Goal: Find specific page/section

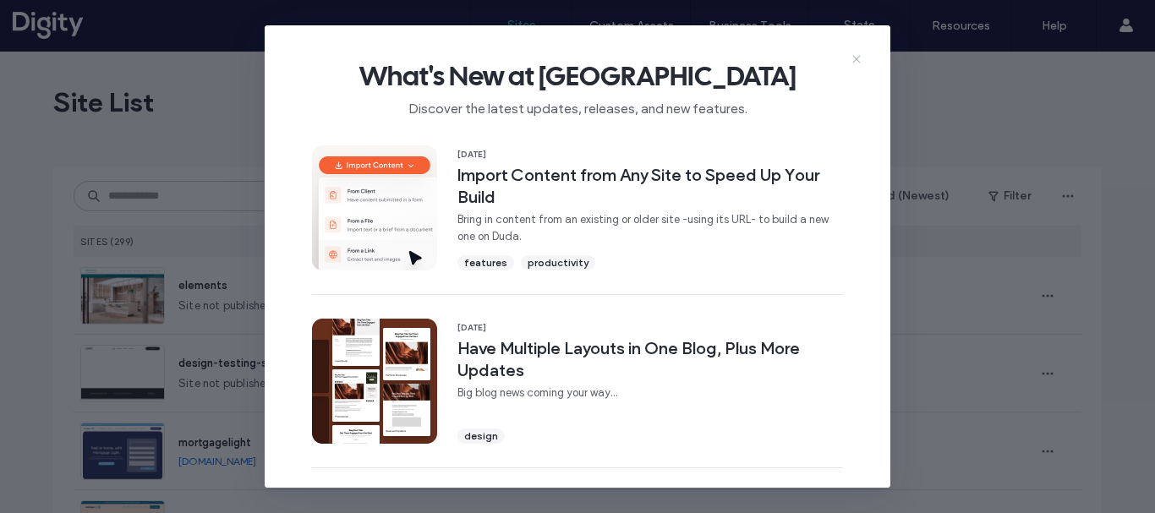
click at [854, 58] on use at bounding box center [856, 60] width 8 height 8
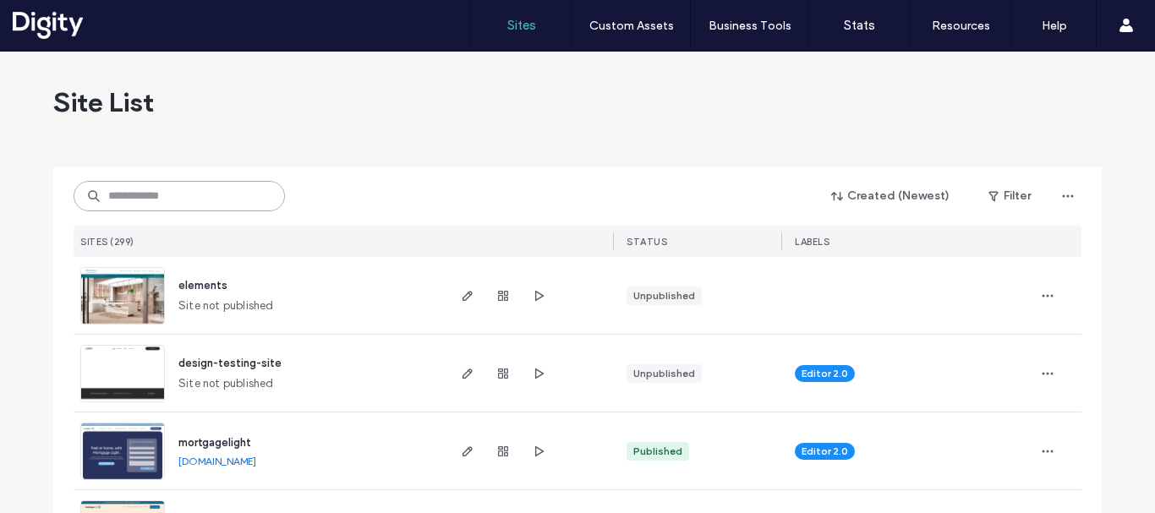
click at [134, 194] on input at bounding box center [179, 196] width 211 height 30
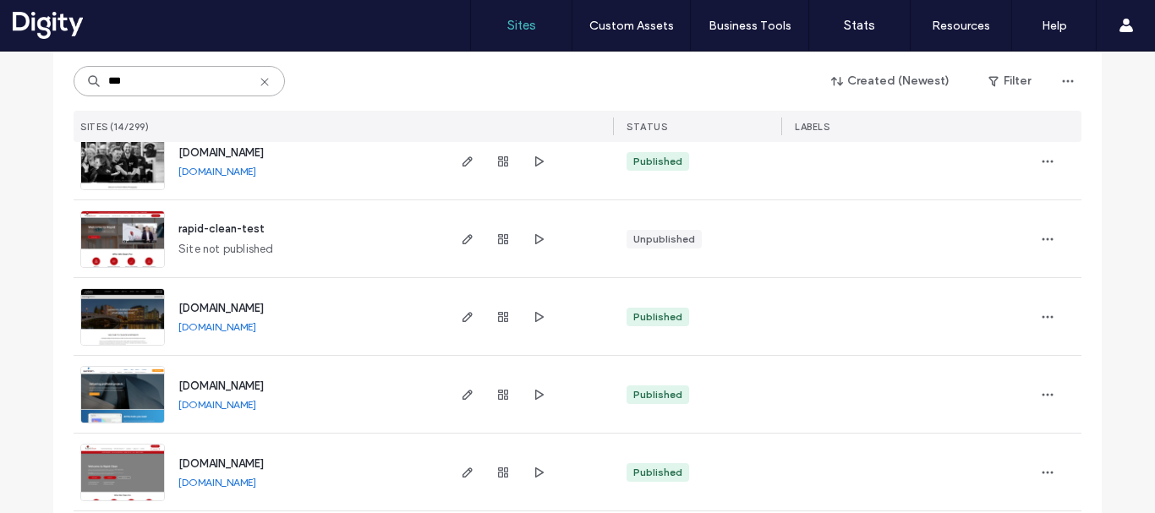
scroll to position [395, 0]
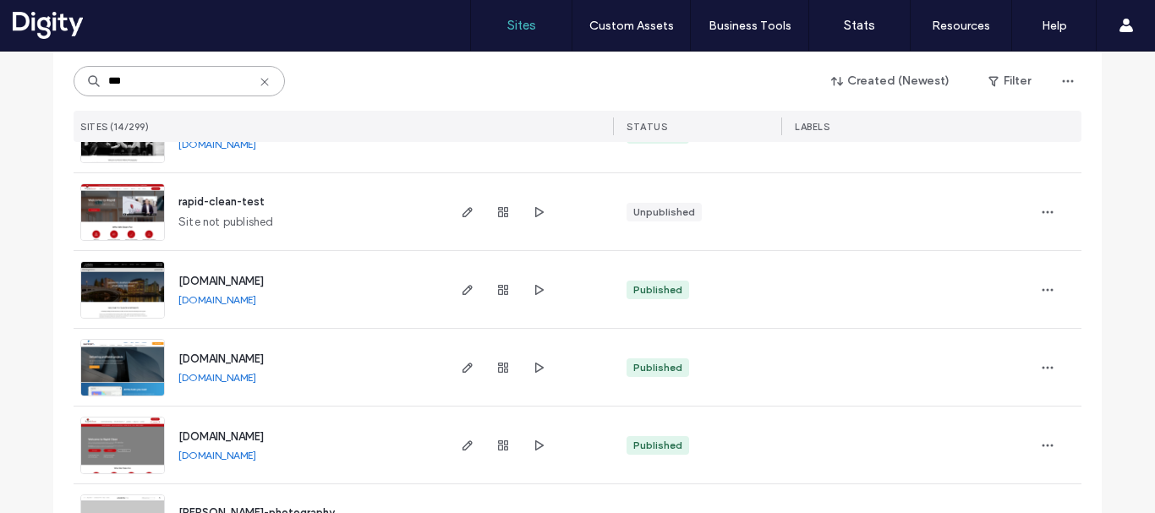
type input "***"
click at [225, 437] on span "www.rapidclean.co.uk" at bounding box center [220, 436] width 85 height 13
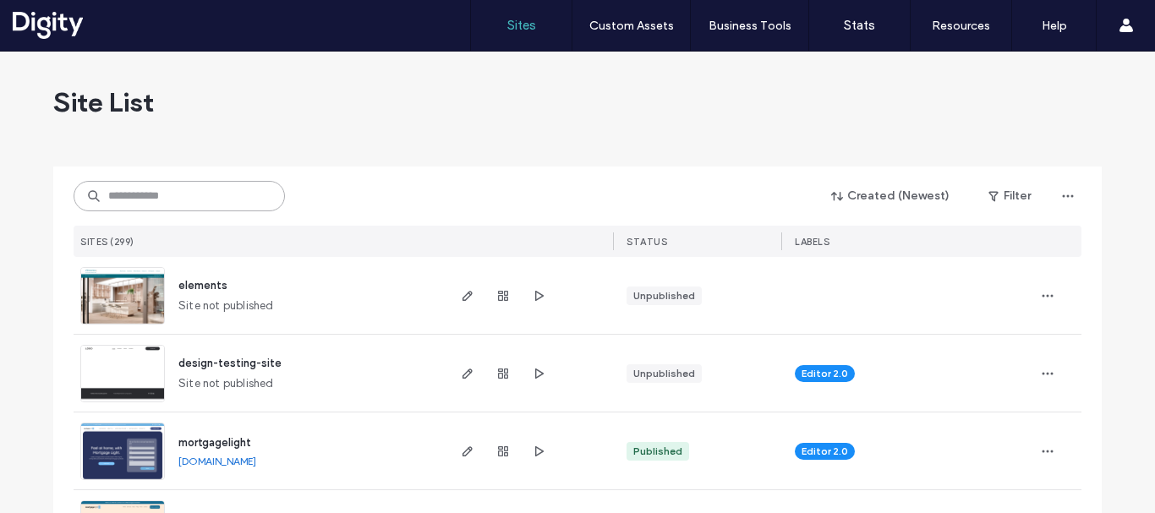
click at [153, 194] on input at bounding box center [179, 196] width 211 height 30
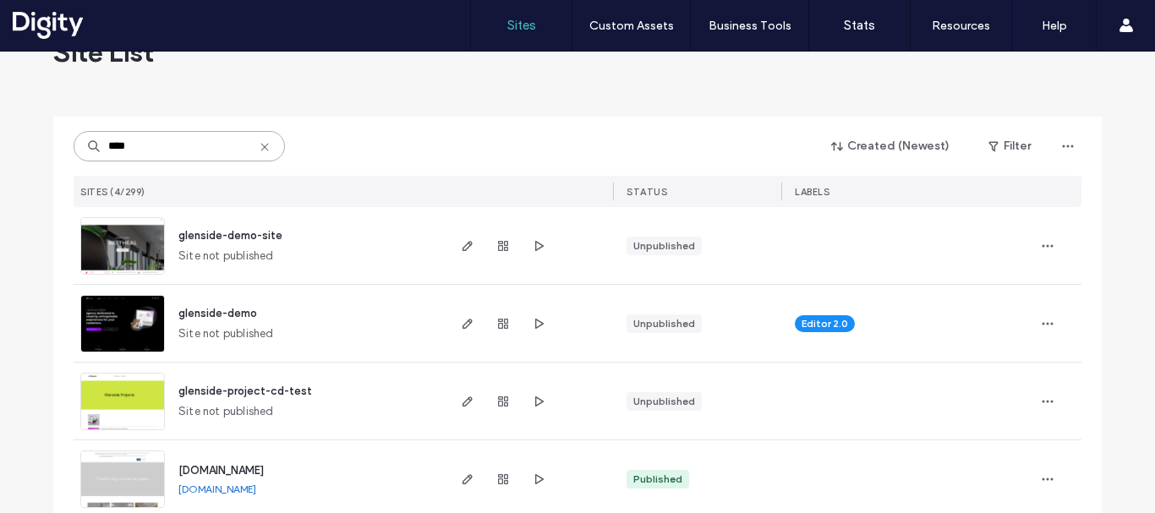
scroll to position [75, 0]
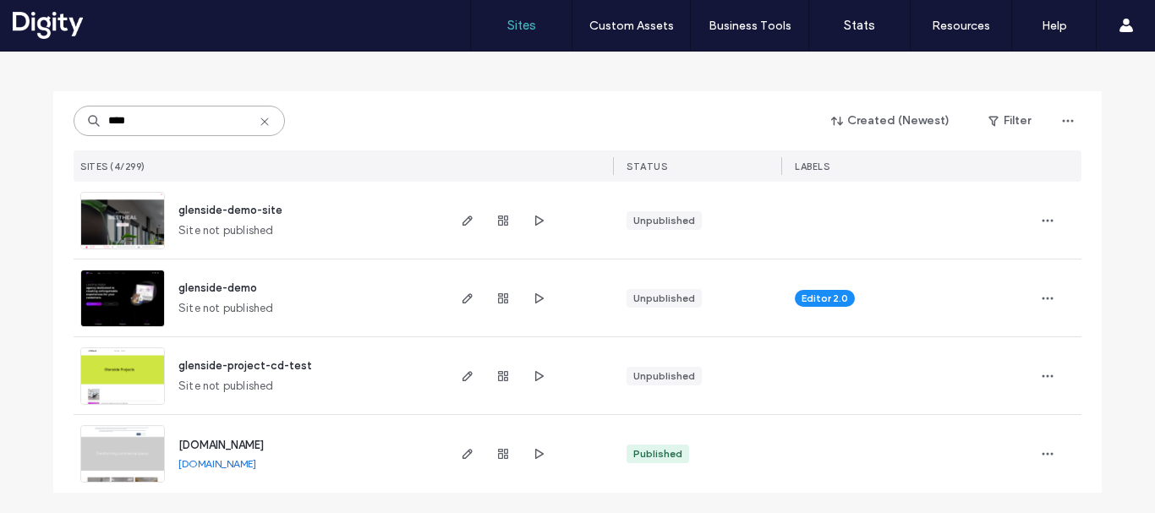
type input "****"
click at [262, 441] on span "www.glensidegroup.net" at bounding box center [220, 445] width 85 height 13
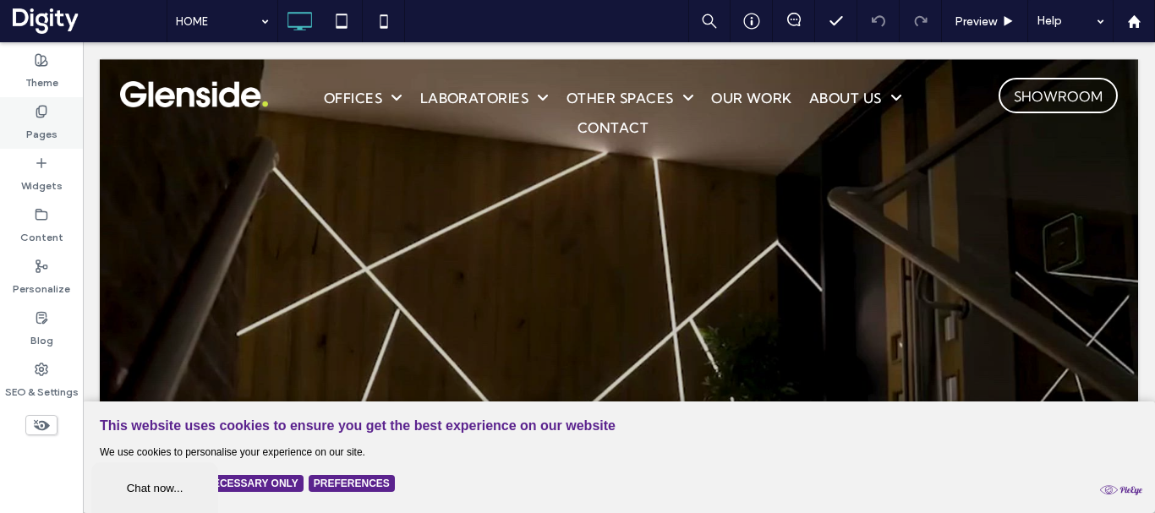
click at [39, 134] on label "Pages" at bounding box center [41, 130] width 31 height 24
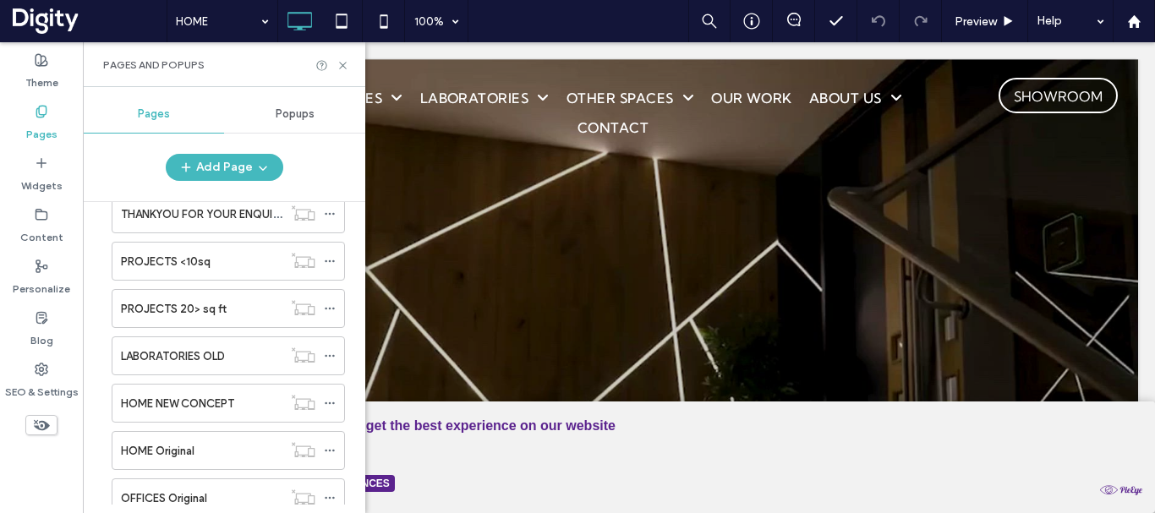
scroll to position [454, 0]
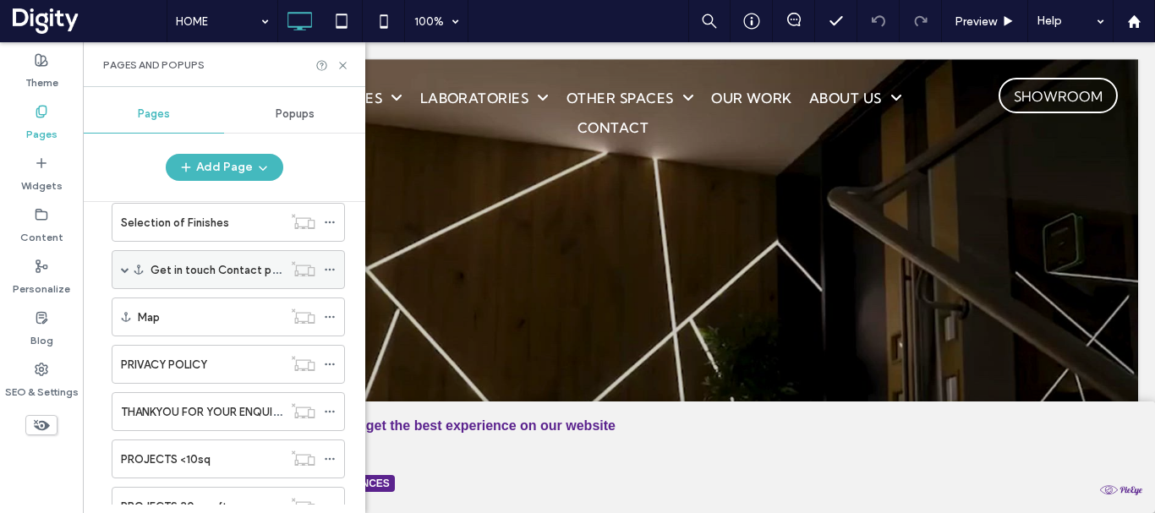
click at [125, 270] on span at bounding box center [125, 269] width 8 height 8
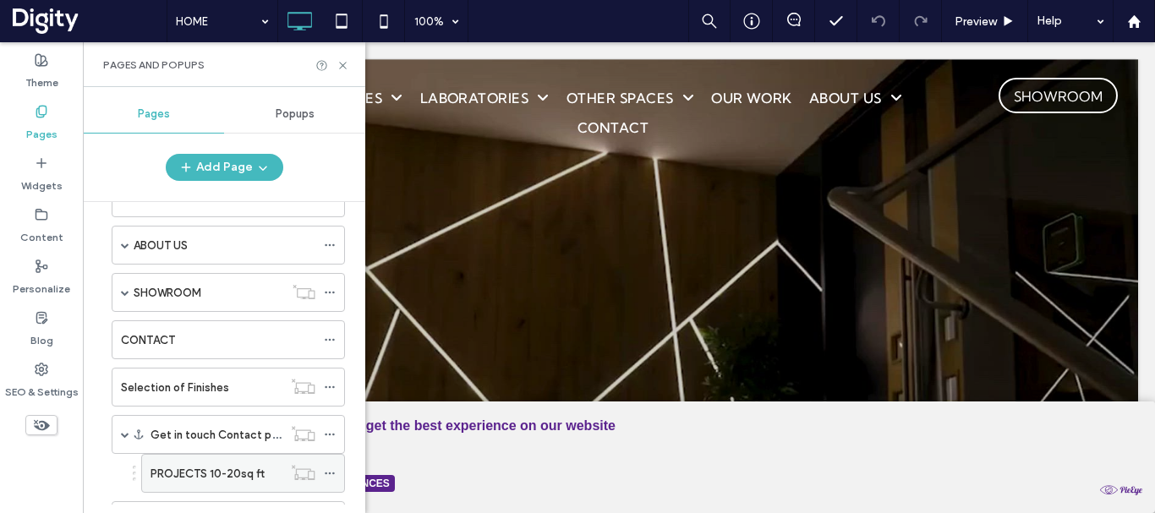
scroll to position [257, 0]
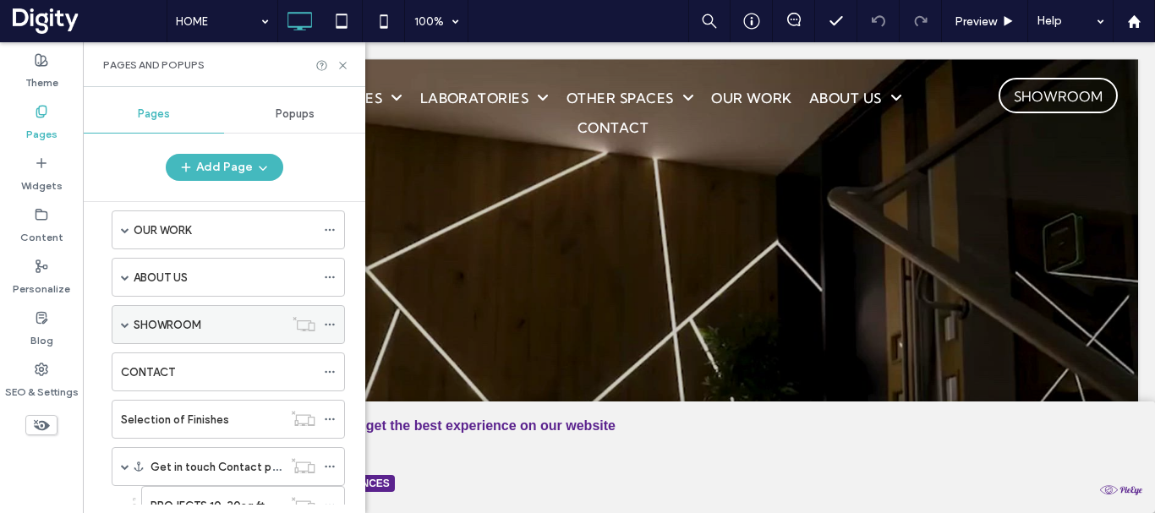
click at [126, 322] on span at bounding box center [125, 324] width 8 height 8
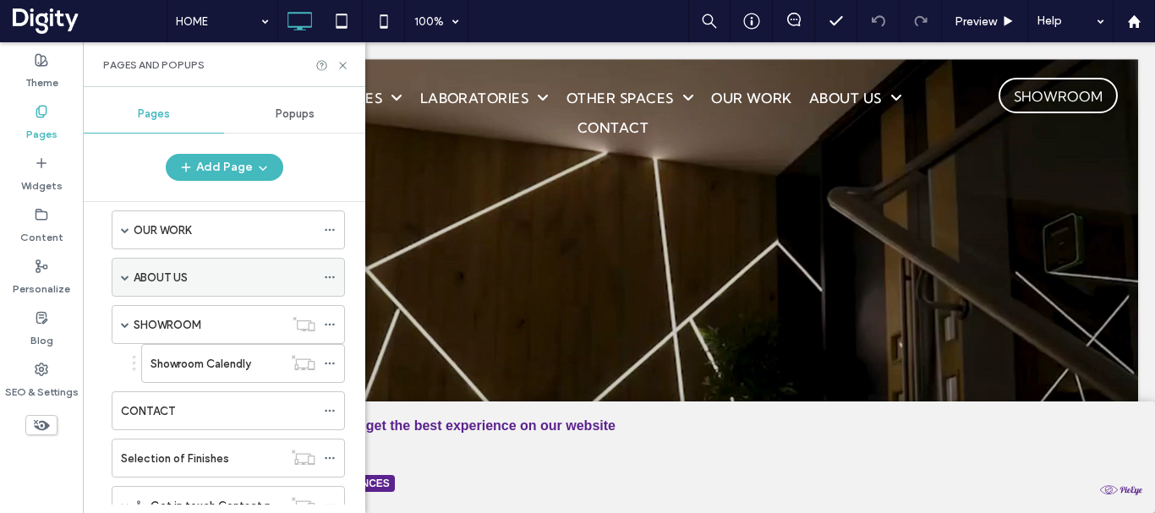
click at [127, 278] on span at bounding box center [125, 277] width 8 height 8
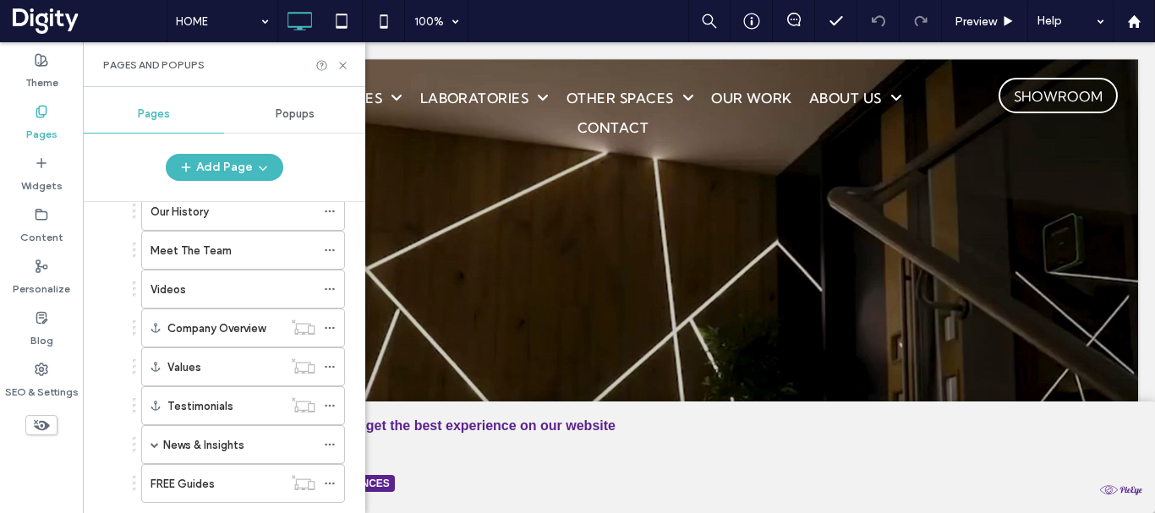
scroll to position [454, 0]
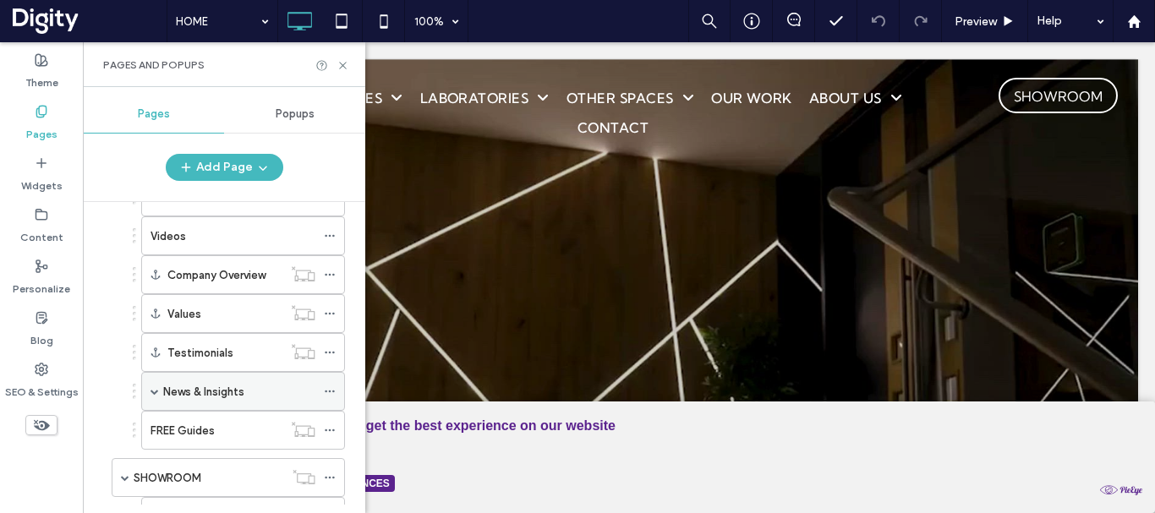
click at [157, 389] on span at bounding box center [154, 391] width 8 height 8
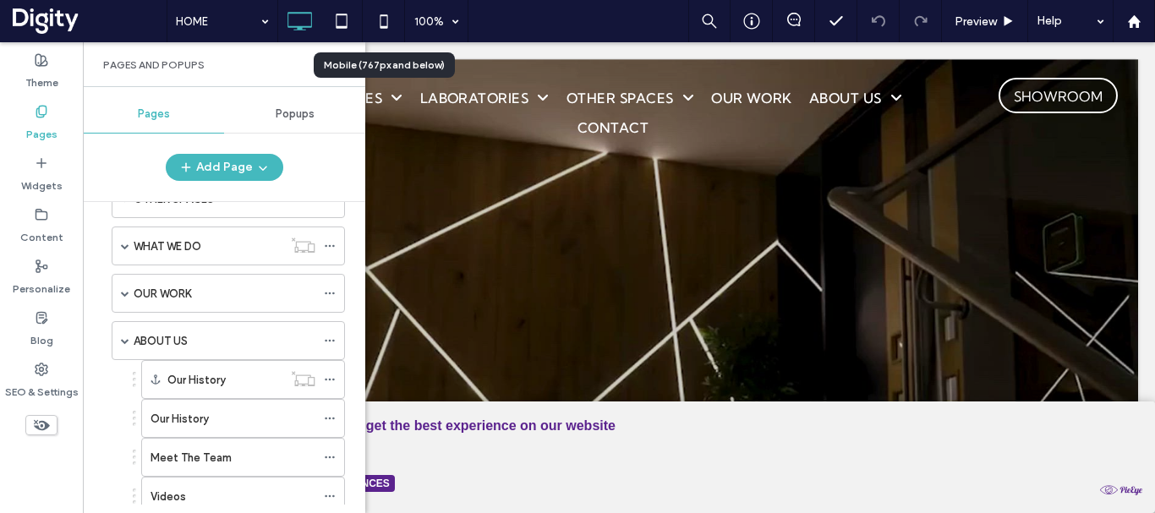
scroll to position [197, 0]
click at [124, 292] on span at bounding box center [125, 290] width 8 height 8
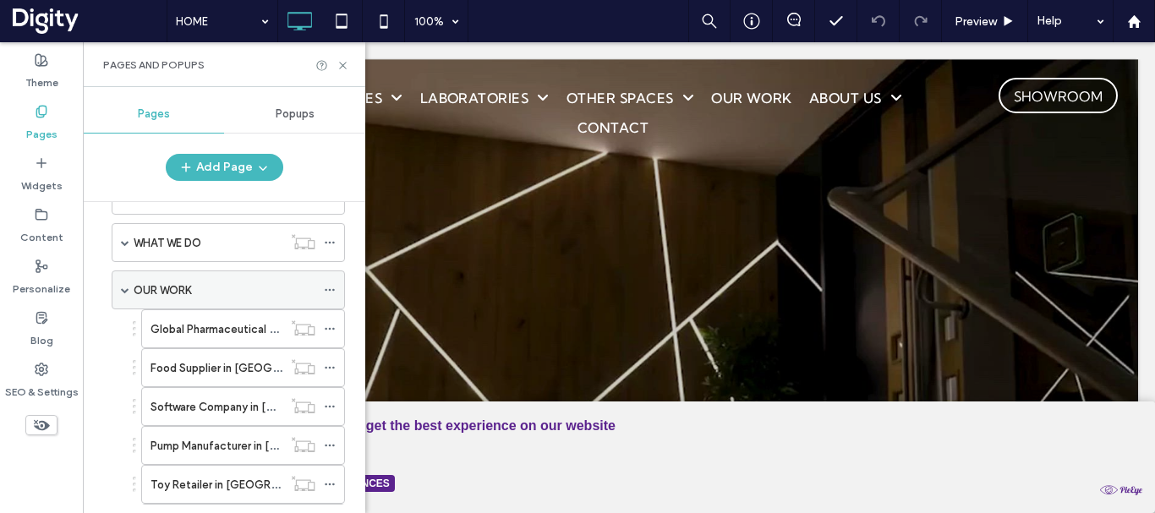
scroll to position [0, 0]
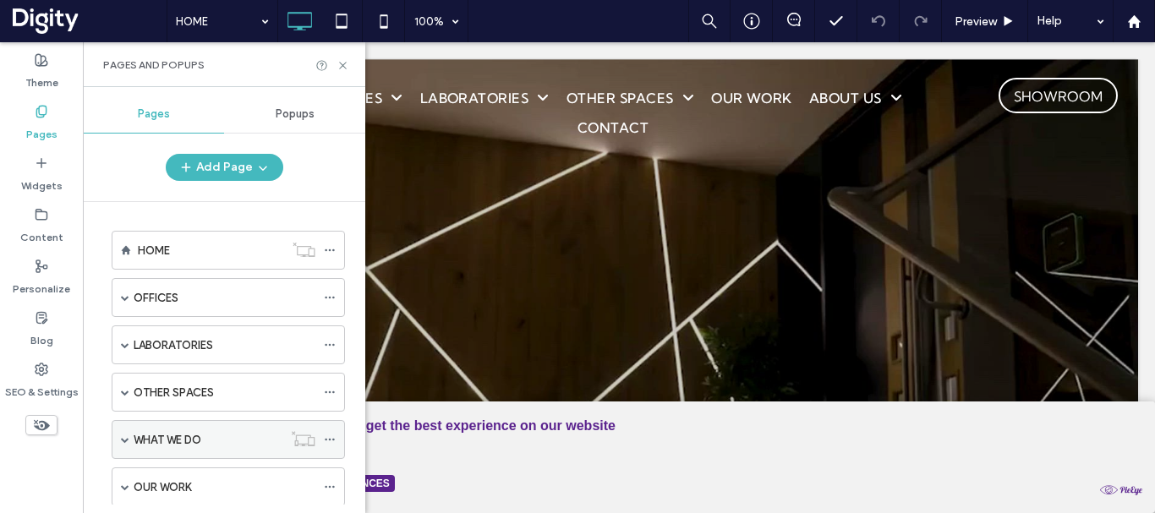
drag, startPoint x: 121, startPoint y: 438, endPoint x: 130, endPoint y: 437, distance: 9.3
click at [122, 438] on span at bounding box center [125, 439] width 8 height 8
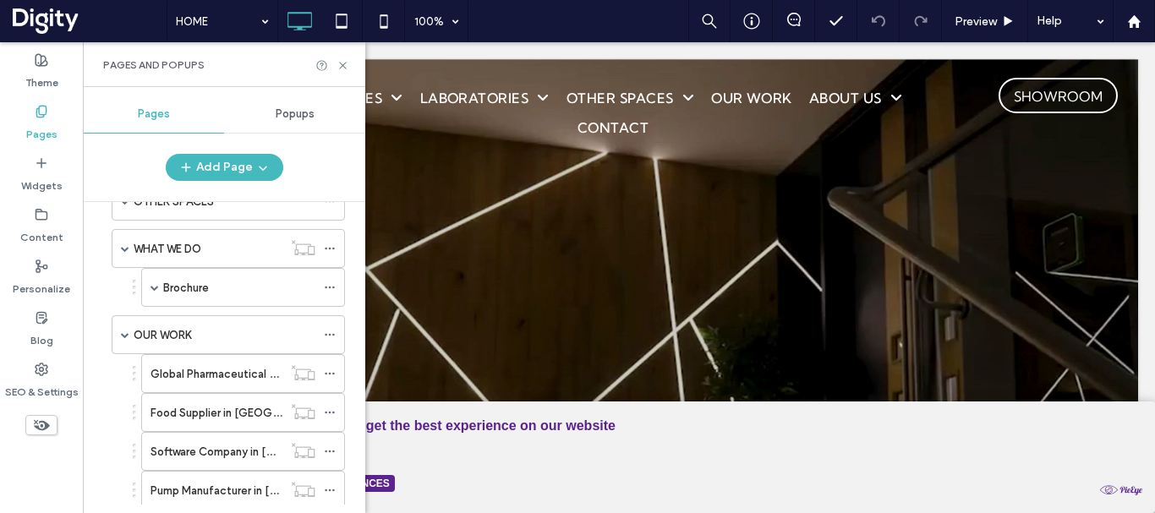
scroll to position [197, 0]
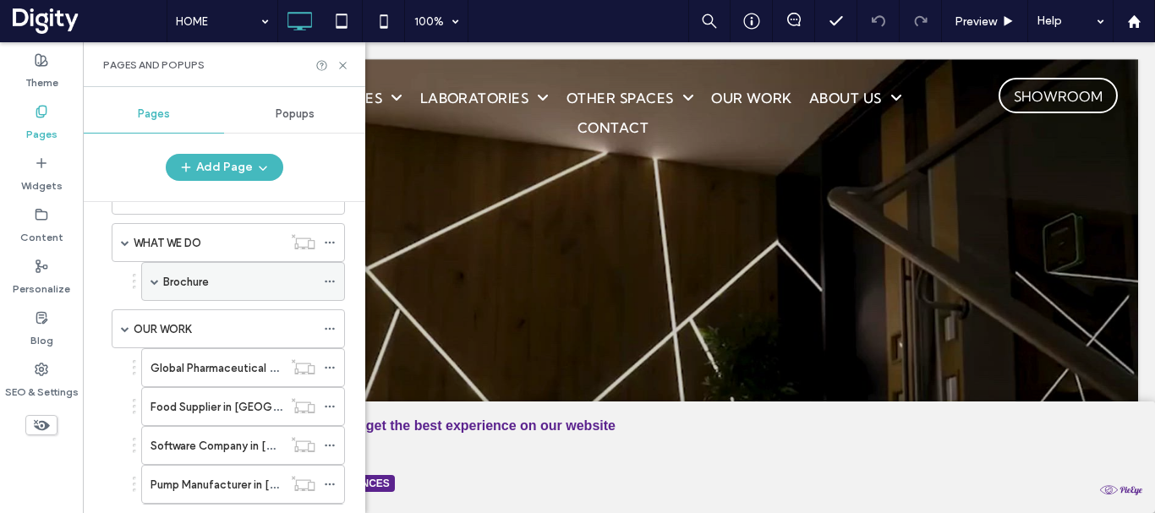
click at [155, 283] on span at bounding box center [154, 281] width 8 height 8
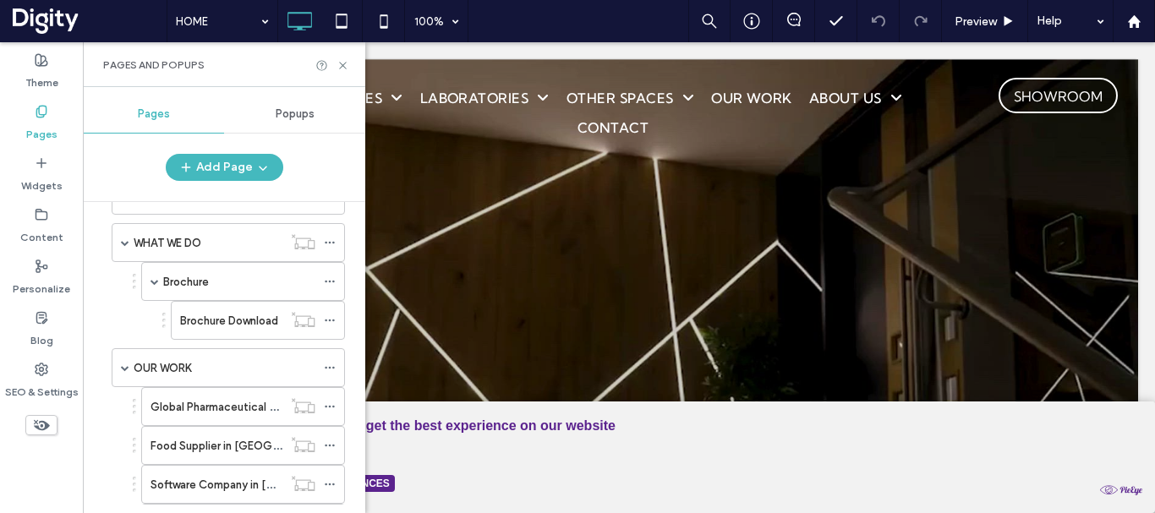
scroll to position [0, 0]
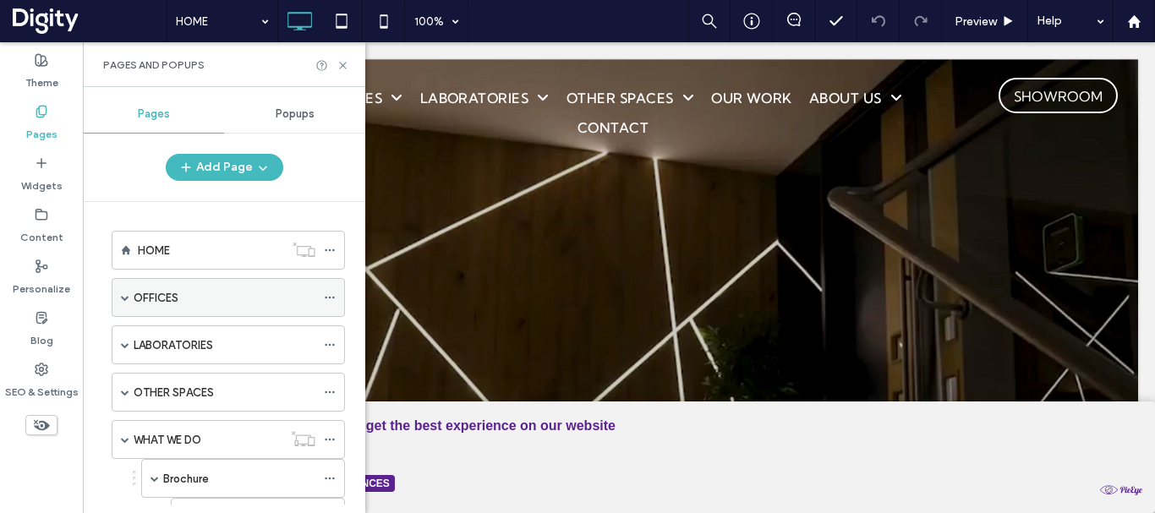
click at [124, 293] on span at bounding box center [125, 297] width 8 height 8
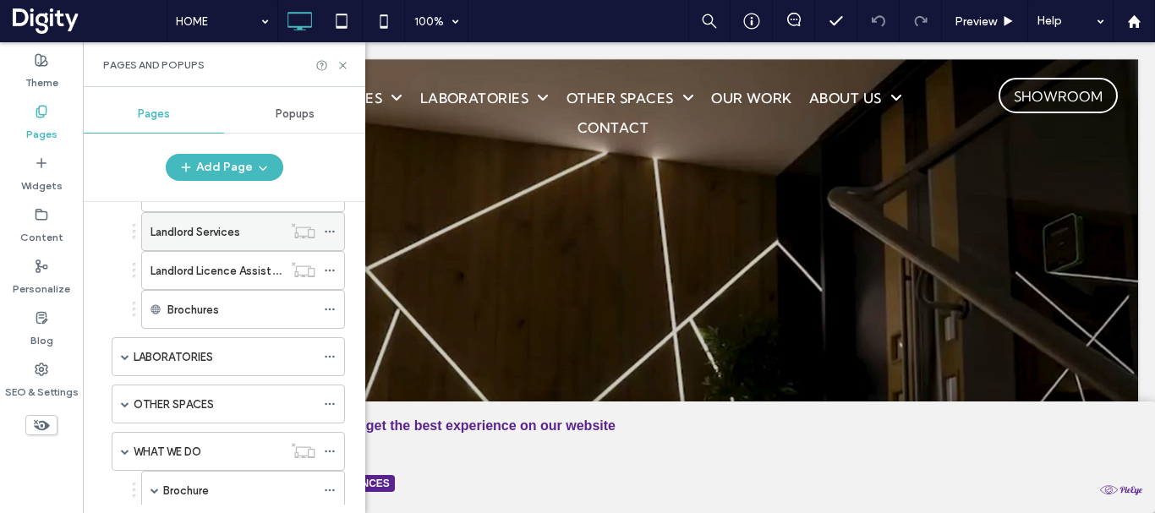
scroll to position [395, 0]
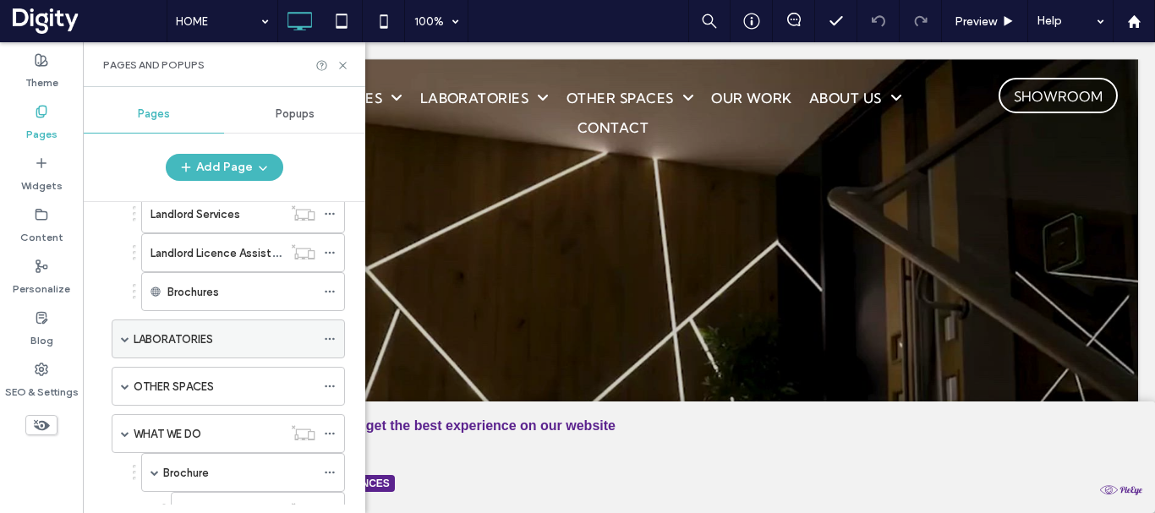
click at [122, 339] on span at bounding box center [125, 339] width 8 height 8
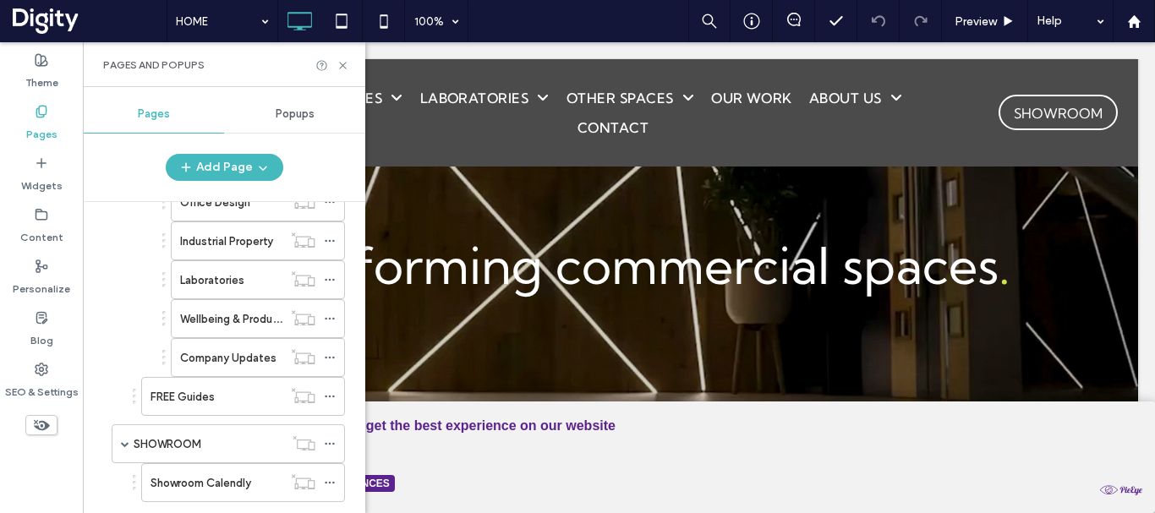
scroll to position [2584, 0]
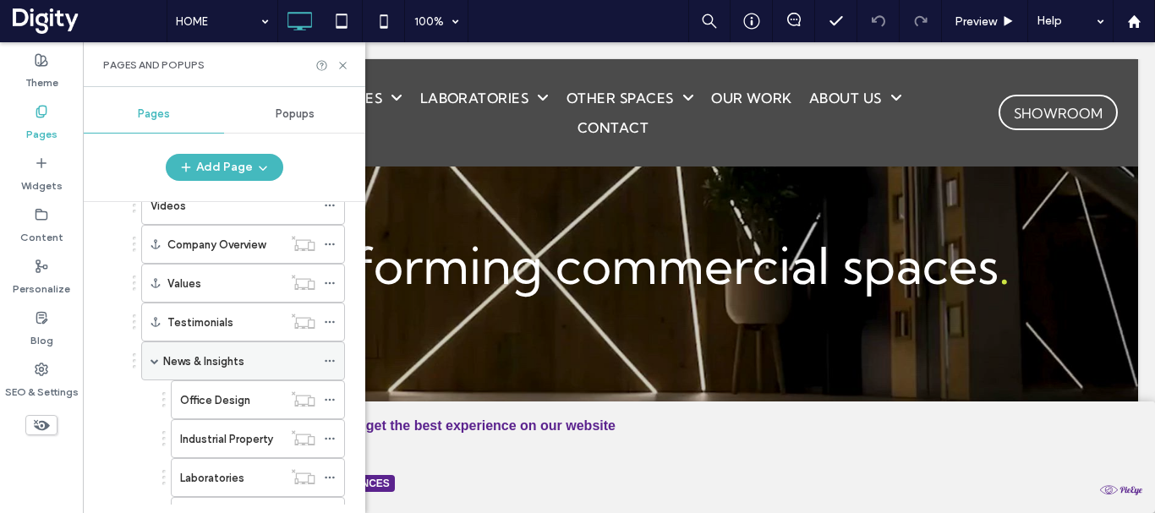
click at [156, 356] on span at bounding box center [154, 360] width 8 height 37
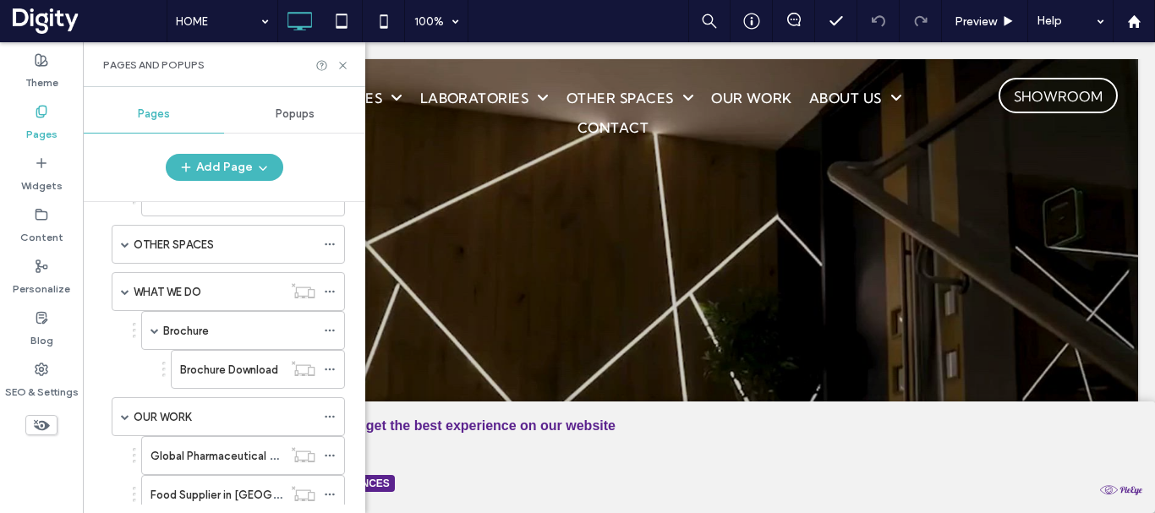
scroll to position [0, 0]
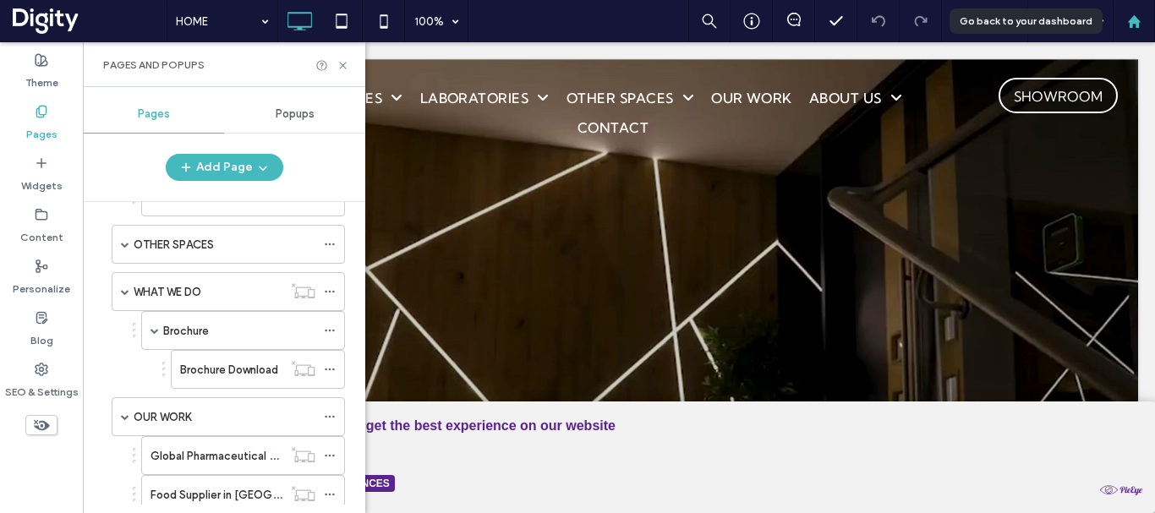
drag, startPoint x: 1142, startPoint y: 15, endPoint x: 1024, endPoint y: 3, distance: 118.2
click at [1142, 18] on div at bounding box center [1133, 21] width 41 height 14
